Goal: Book appointment/travel/reservation

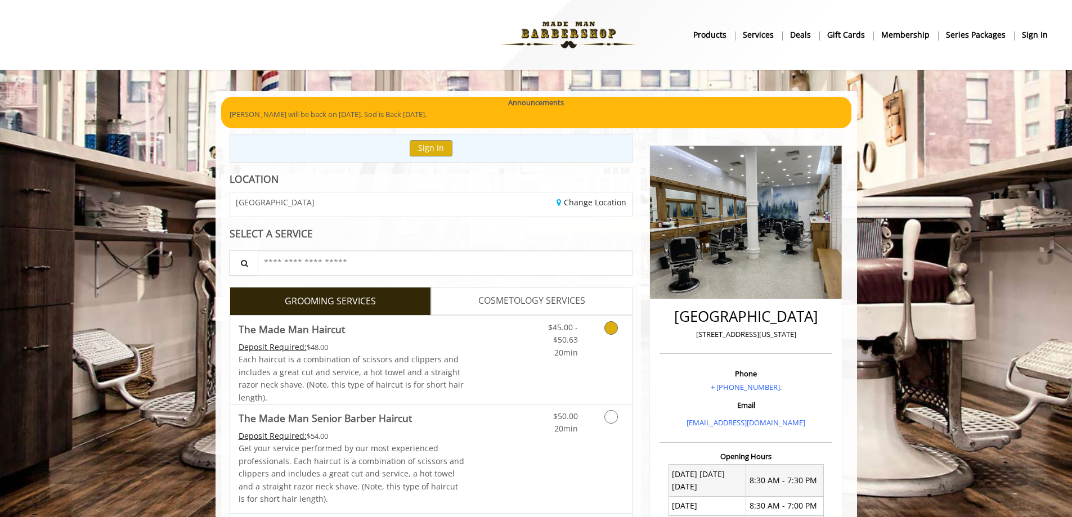
click at [471, 354] on link "Discounted Price" at bounding box center [497, 360] width 67 height 88
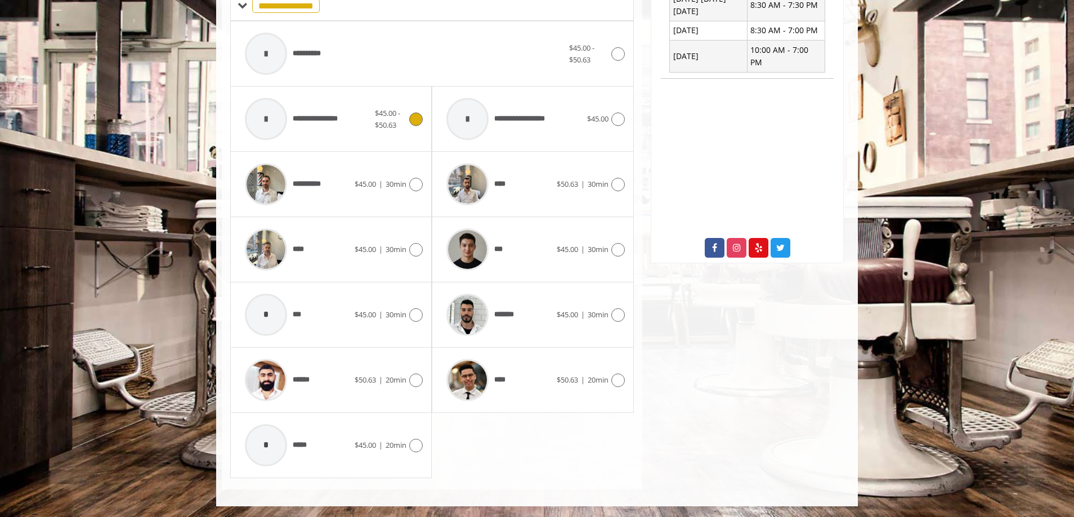
scroll to position [476, 0]
click at [313, 374] on span "******" at bounding box center [305, 380] width 24 height 12
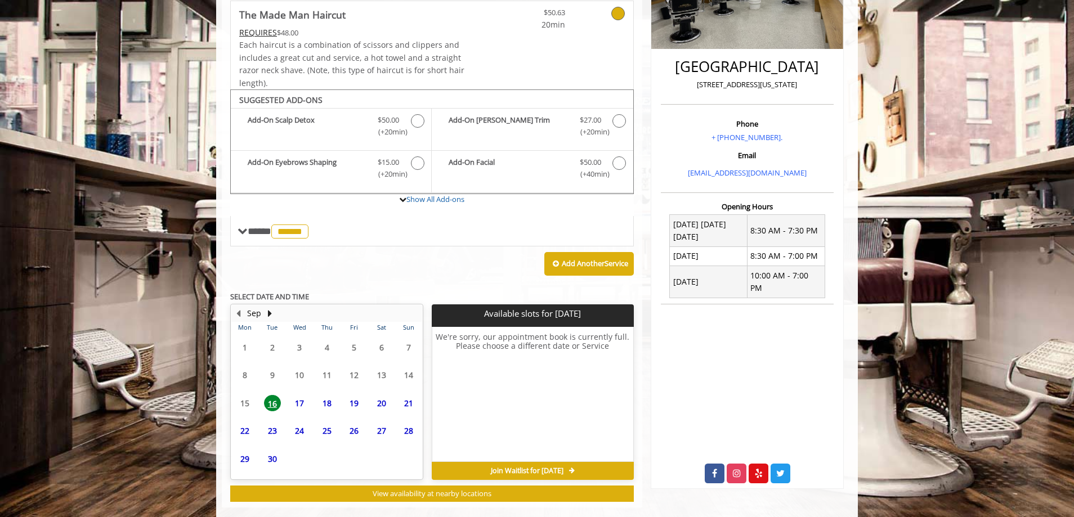
scroll to position [268, 0]
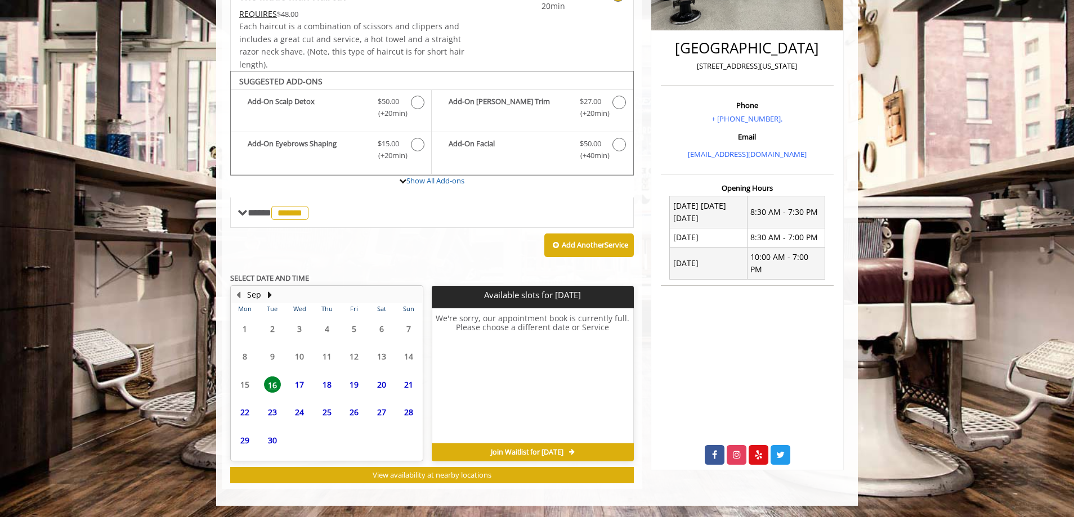
click at [330, 386] on span "18" at bounding box center [327, 385] width 17 height 16
click at [297, 387] on span "17" at bounding box center [299, 385] width 17 height 16
click at [323, 386] on span "18" at bounding box center [327, 385] width 17 height 16
click at [357, 392] on span "19" at bounding box center [354, 385] width 17 height 16
click at [378, 391] on span "20" at bounding box center [381, 385] width 17 height 16
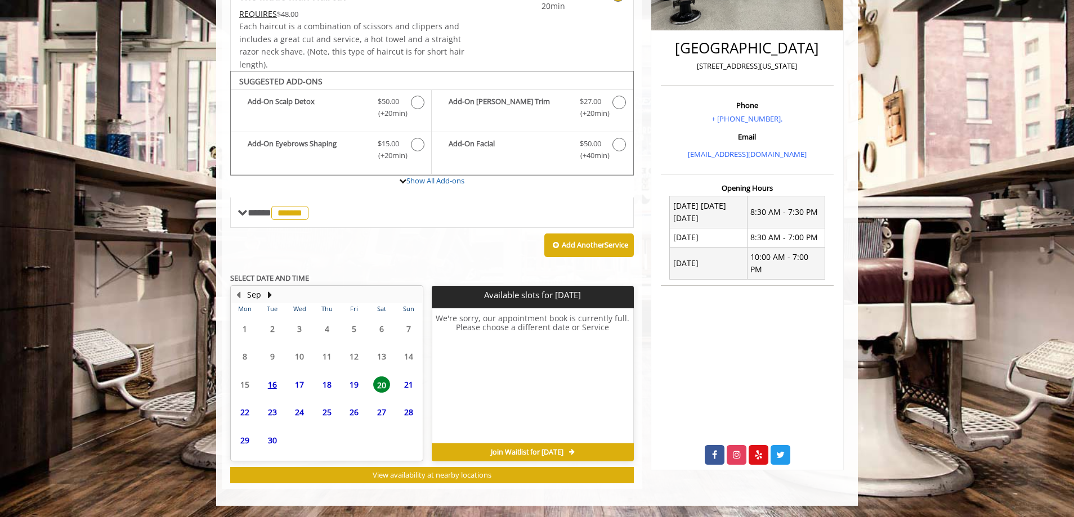
click at [408, 390] on span "21" at bounding box center [408, 385] width 17 height 16
click at [239, 418] on span "22" at bounding box center [244, 412] width 17 height 16
click at [274, 417] on span "23" at bounding box center [272, 412] width 17 height 16
click at [303, 414] on span "24" at bounding box center [299, 412] width 17 height 16
click at [331, 413] on span "25" at bounding box center [327, 412] width 17 height 16
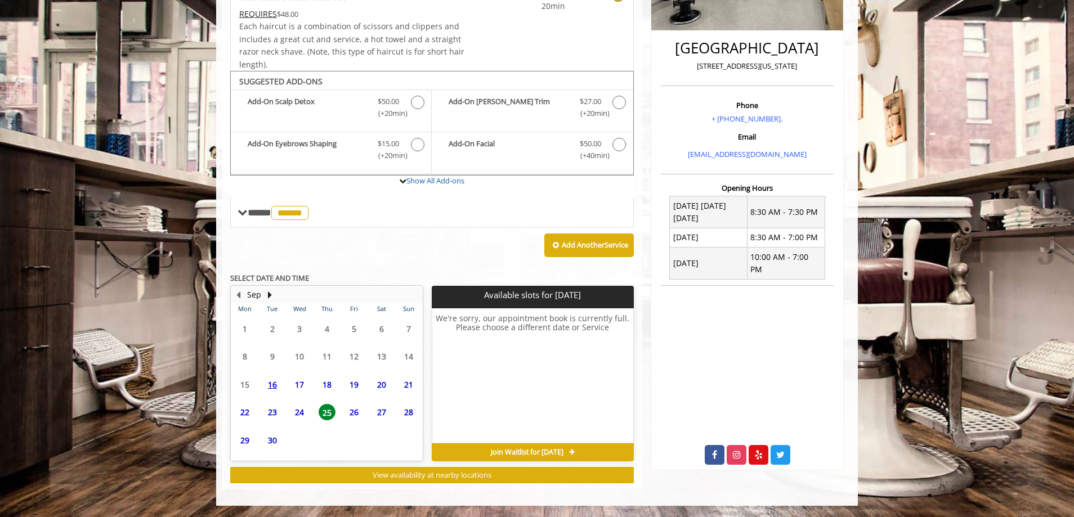
click at [360, 413] on span "26" at bounding box center [354, 412] width 17 height 16
click at [377, 413] on span "27" at bounding box center [381, 412] width 17 height 16
click at [401, 412] on span "28" at bounding box center [408, 412] width 17 height 16
click at [247, 441] on span "29" at bounding box center [244, 440] width 17 height 16
click at [271, 440] on span "30" at bounding box center [272, 440] width 17 height 16
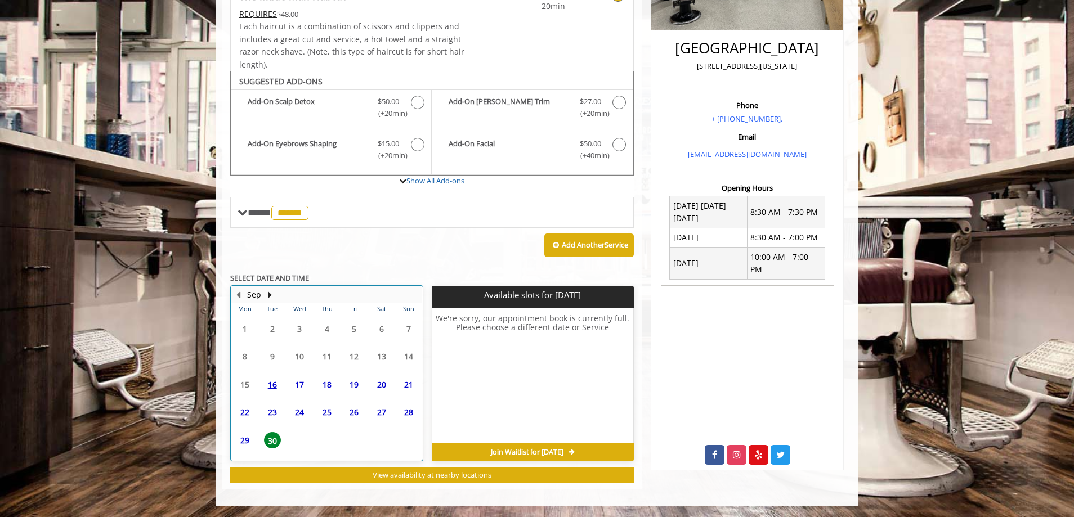
click at [286, 389] on td "17" at bounding box center [299, 385] width 27 height 28
click at [267, 384] on span "16" at bounding box center [272, 385] width 17 height 16
click at [303, 385] on span "17" at bounding box center [299, 385] width 17 height 16
click at [317, 384] on div "18" at bounding box center [326, 385] width 23 height 16
click at [377, 414] on span "27" at bounding box center [381, 412] width 17 height 16
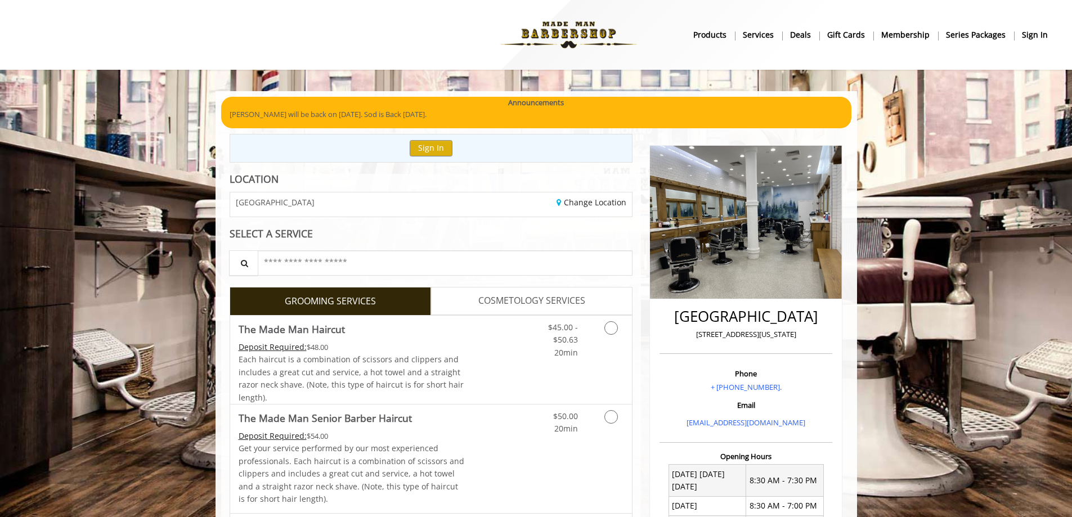
click at [266, 207] on span "[GEOGRAPHIC_DATA]" at bounding box center [275, 202] width 79 height 8
click at [267, 207] on span "[GEOGRAPHIC_DATA]" at bounding box center [275, 202] width 79 height 8
click at [268, 205] on span "[GEOGRAPHIC_DATA]" at bounding box center [275, 202] width 79 height 8
click at [307, 198] on span "[GEOGRAPHIC_DATA]" at bounding box center [275, 202] width 79 height 8
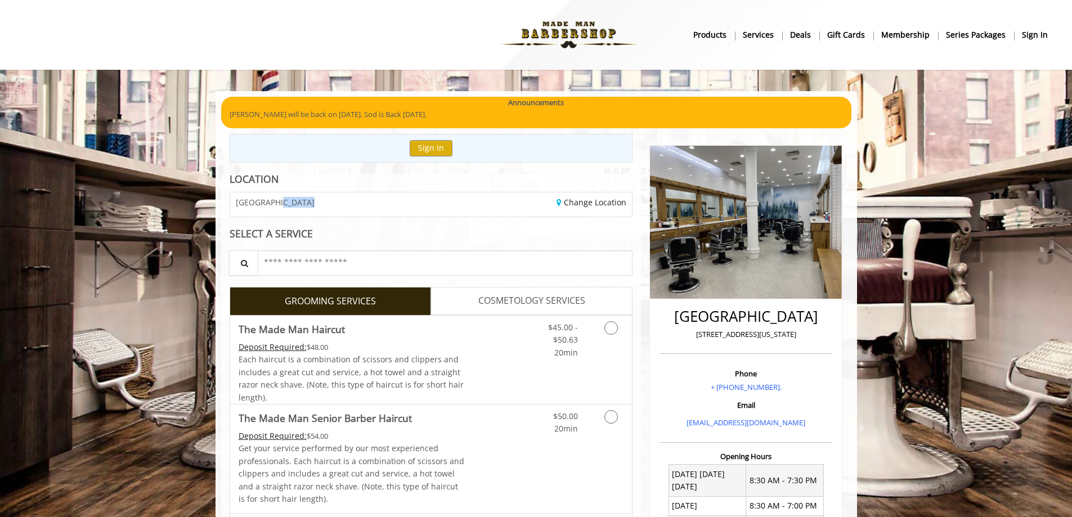
click at [307, 198] on span "[GEOGRAPHIC_DATA]" at bounding box center [275, 202] width 79 height 8
click at [262, 198] on span "[GEOGRAPHIC_DATA]" at bounding box center [275, 202] width 79 height 8
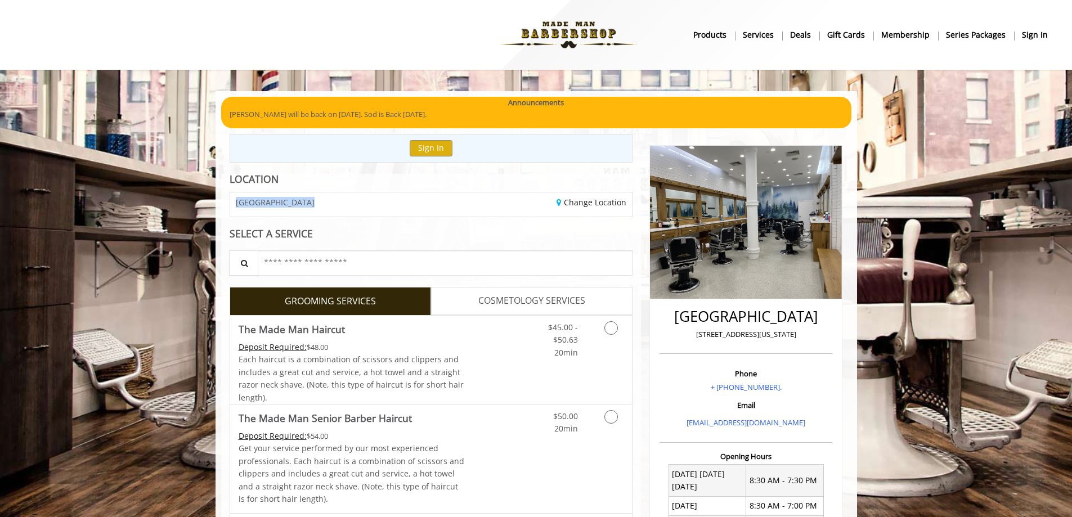
click at [339, 204] on div "[GEOGRAPHIC_DATA]" at bounding box center [326, 204] width 209 height 24
